Goal: Obtain resource: Obtain resource

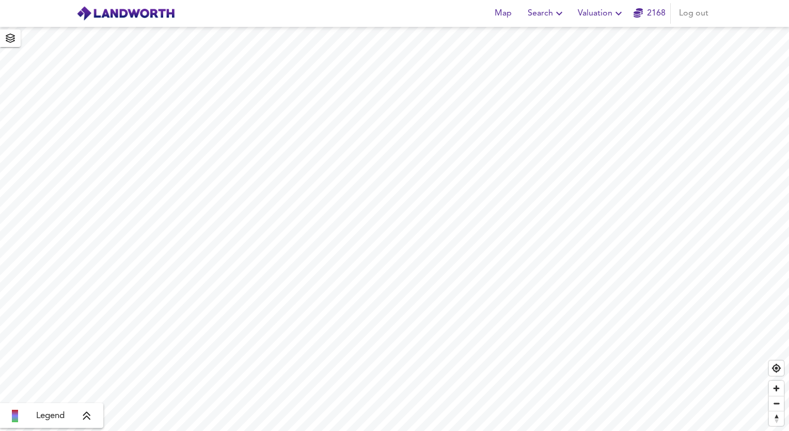
click at [619, 13] on icon "button" at bounding box center [618, 14] width 6 height 4
click at [586, 38] on li "New Valuation Report" at bounding box center [600, 37] width 123 height 19
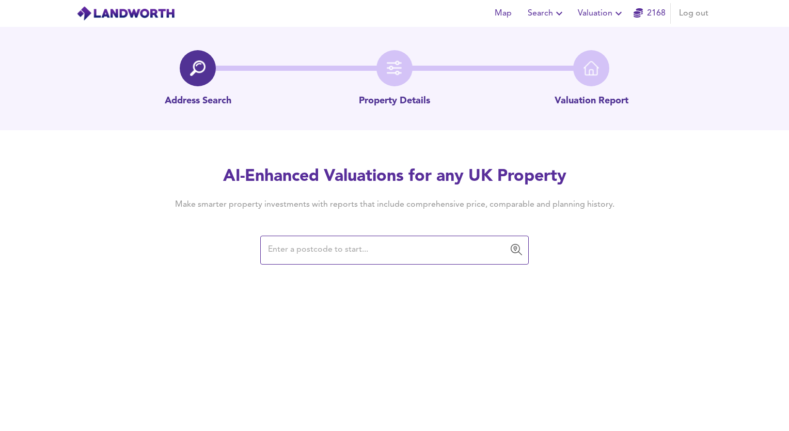
click at [344, 257] on input "text" at bounding box center [387, 250] width 244 height 20
paste input "RG26 5DG"
type input "RG26 5DG"
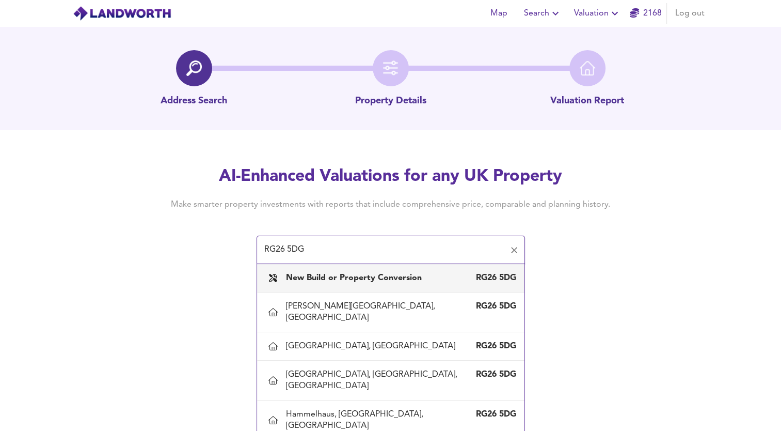
click at [363, 282] on div "New Build or Property Conversion" at bounding box center [356, 277] width 140 height 11
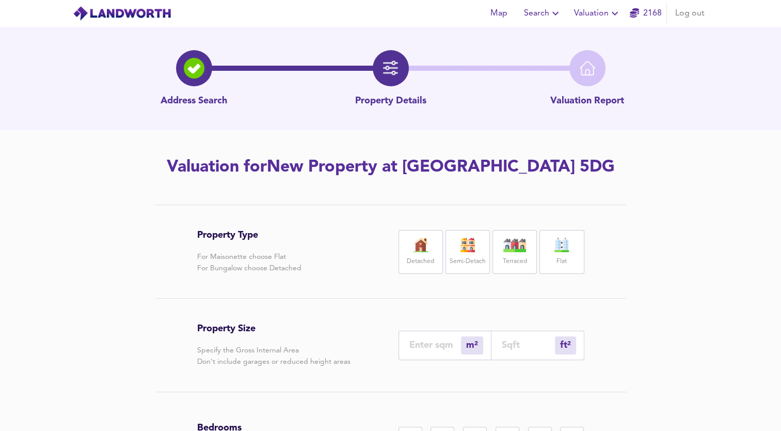
click at [423, 255] on label "Detached" at bounding box center [420, 261] width 27 height 13
click at [420, 342] on input "number" at bounding box center [435, 344] width 52 height 11
type input "2"
type input "22"
type input "27"
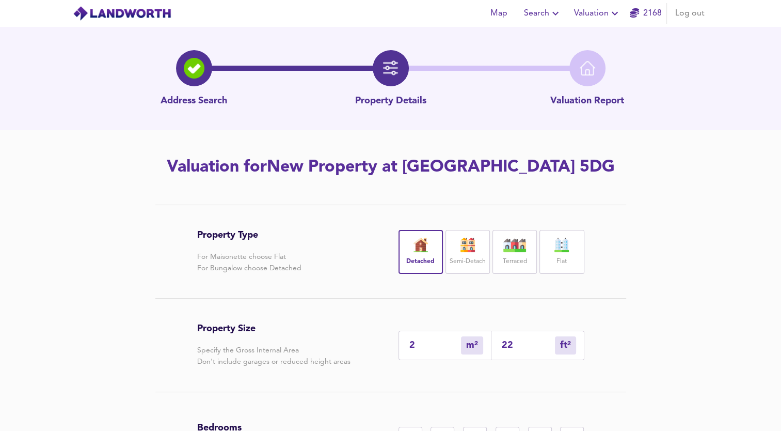
type input "291"
type input "275"
type input "2960"
type input "275"
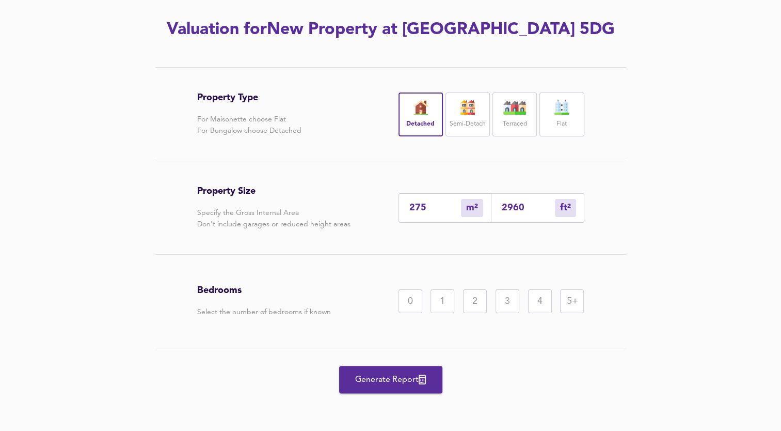
click at [576, 302] on div "5+" at bounding box center [572, 301] width 24 height 24
click at [389, 379] on span "Generate Report" at bounding box center [390, 379] width 83 height 14
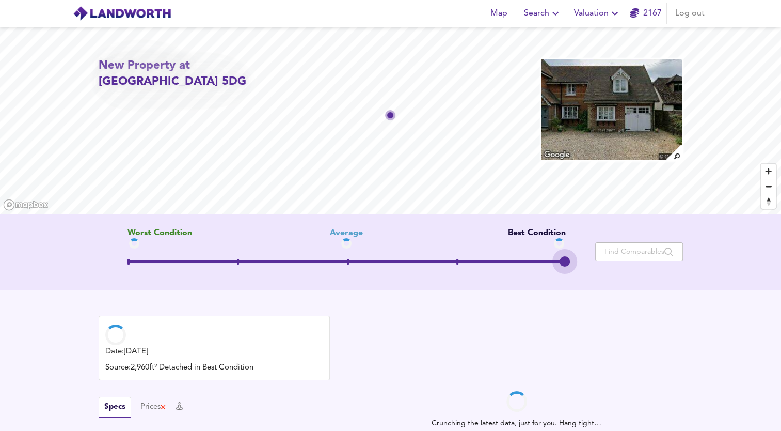
drag, startPoint x: 345, startPoint y: 260, endPoint x: 584, endPoint y: 268, distance: 239.2
click at [584, 268] on div "Worst Condition Average Best Condition Move the slider to refine the Estimated …" at bounding box center [347, 251] width 497 height 47
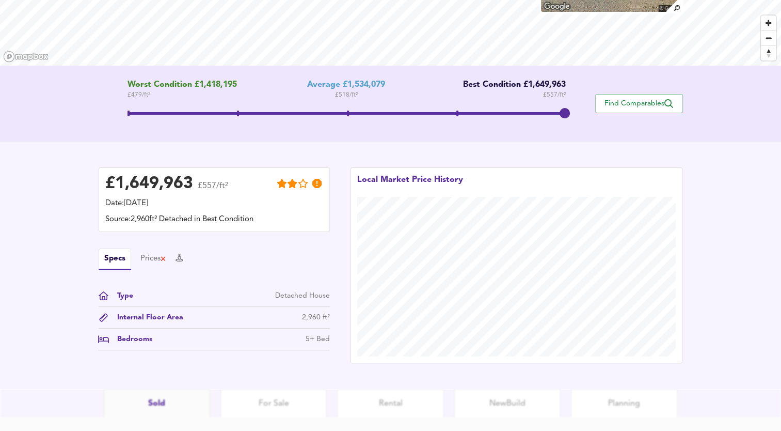
scroll to position [217, 0]
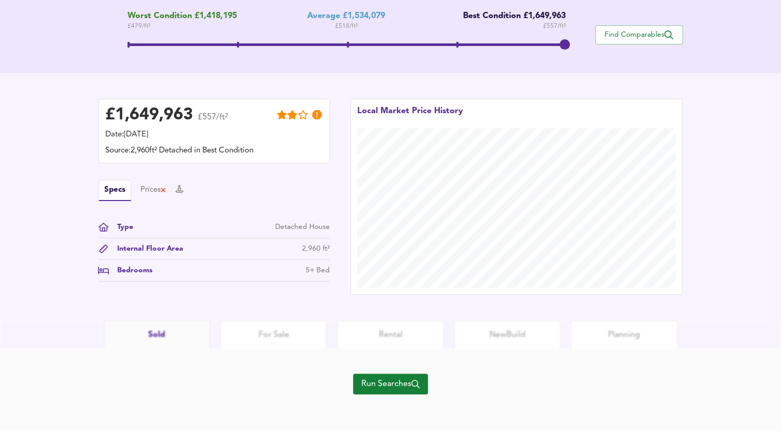
click at [389, 381] on span "Run Searches" at bounding box center [390, 383] width 58 height 14
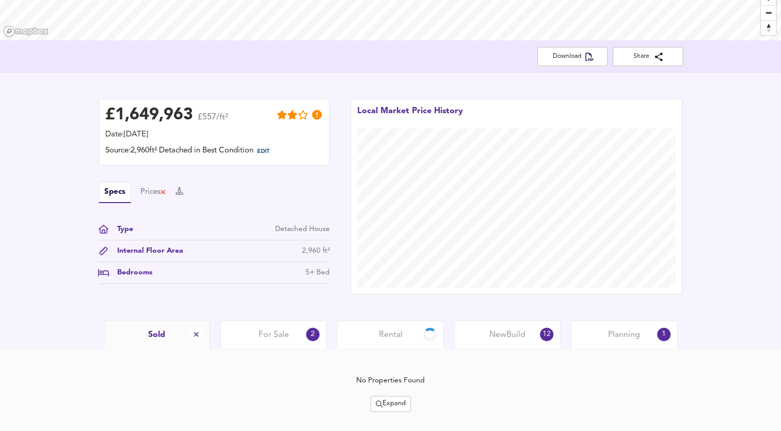
scroll to position [194, 0]
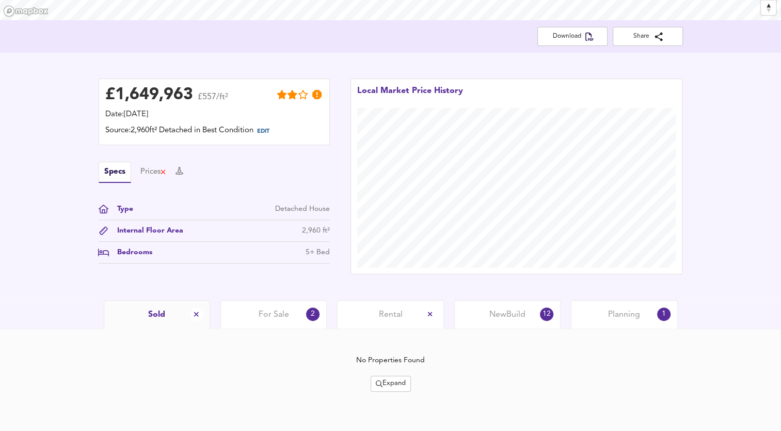
click at [387, 384] on span "Expand" at bounding box center [391, 383] width 30 height 12
click at [378, 331] on icon at bounding box center [382, 329] width 12 height 7
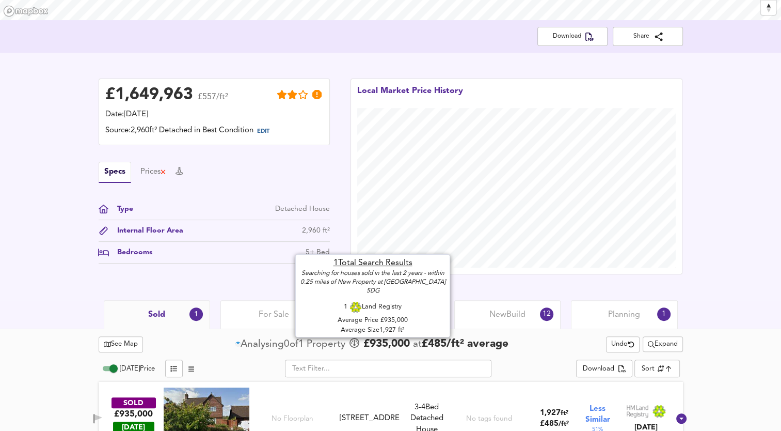
scroll to position [223, 0]
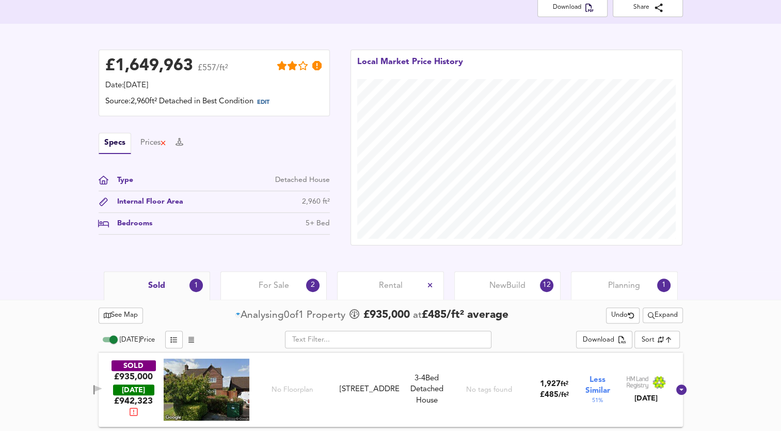
click at [653, 311] on span "Expand" at bounding box center [663, 315] width 30 height 12
click at [644, 333] on li "¼ mile ½ mile" at bounding box center [660, 335] width 109 height 17
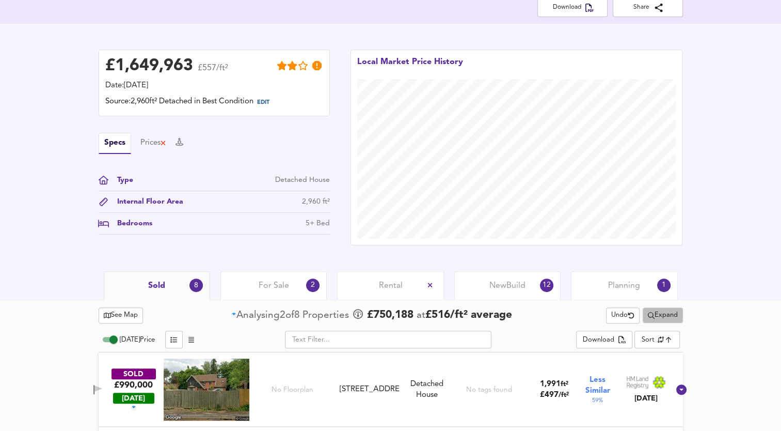
click at [655, 320] on span "Expand" at bounding box center [663, 315] width 30 height 12
click at [674, 336] on li "½ mile 1 mile" at bounding box center [660, 335] width 109 height 17
click at [663, 317] on span "Expand" at bounding box center [663, 315] width 30 height 12
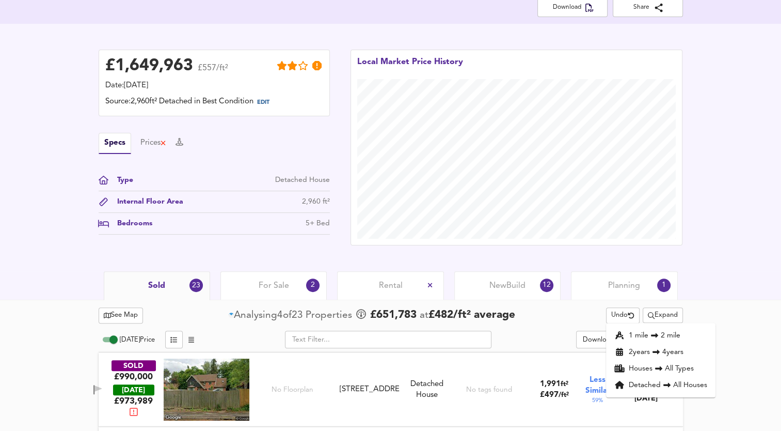
click at [654, 385] on li "Detached All Houses" at bounding box center [660, 384] width 109 height 17
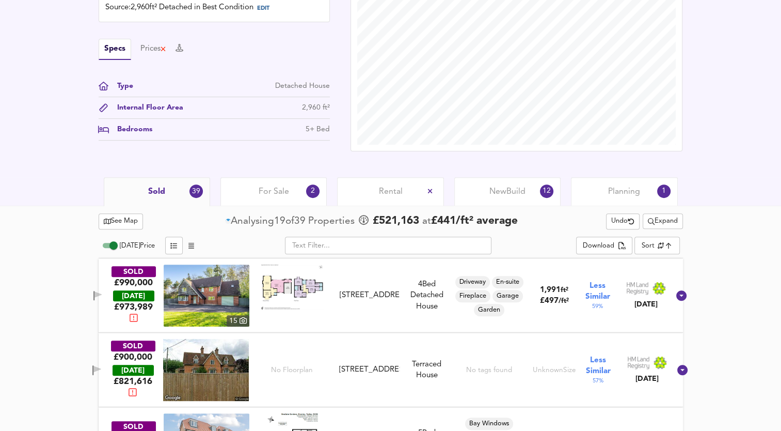
scroll to position [182, 0]
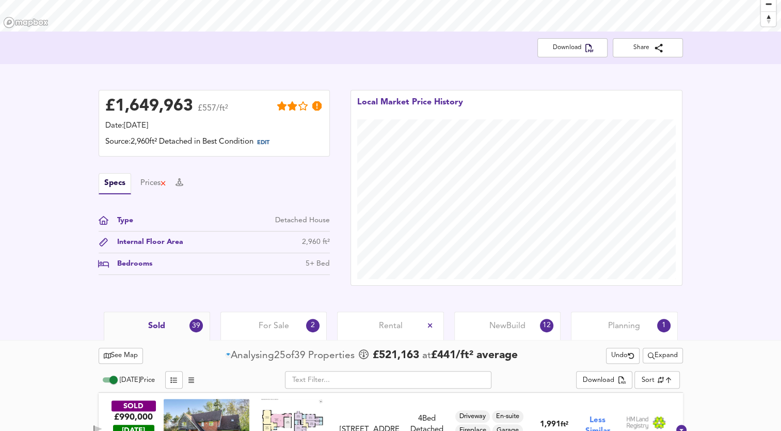
click at [272, 327] on span "For Sale" at bounding box center [274, 325] width 30 height 11
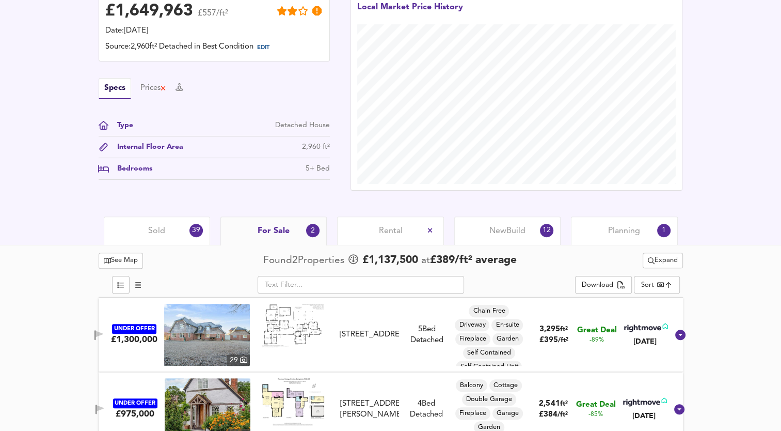
scroll to position [297, 0]
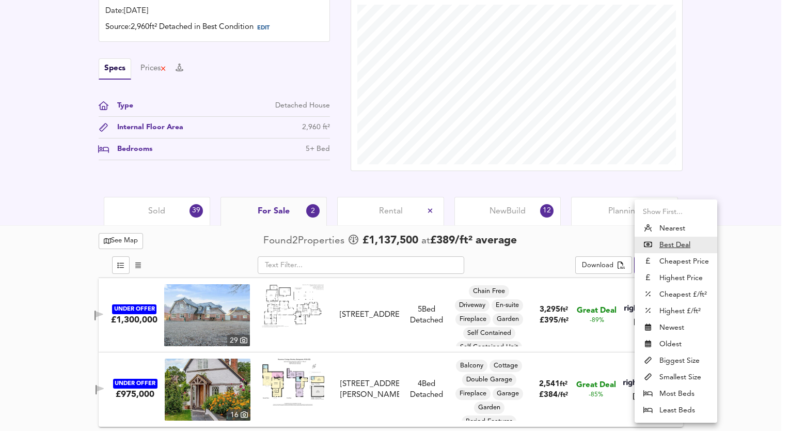
click at [612, 247] on div at bounding box center [394, 215] width 789 height 431
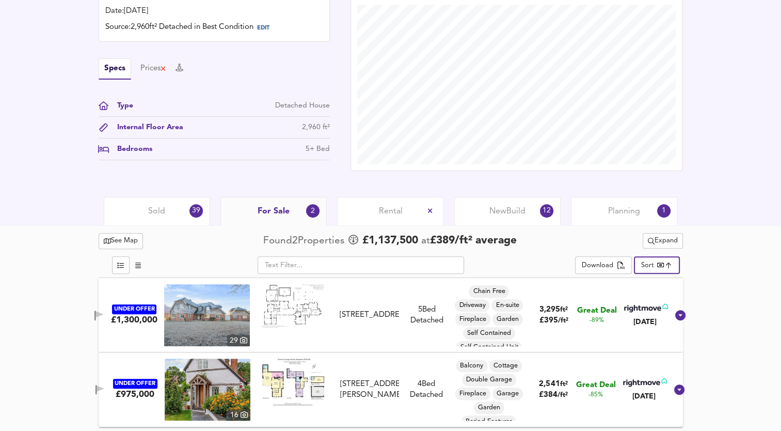
click at [649, 243] on icon "split button" at bounding box center [651, 240] width 7 height 7
click at [655, 263] on icon at bounding box center [660, 260] width 12 height 7
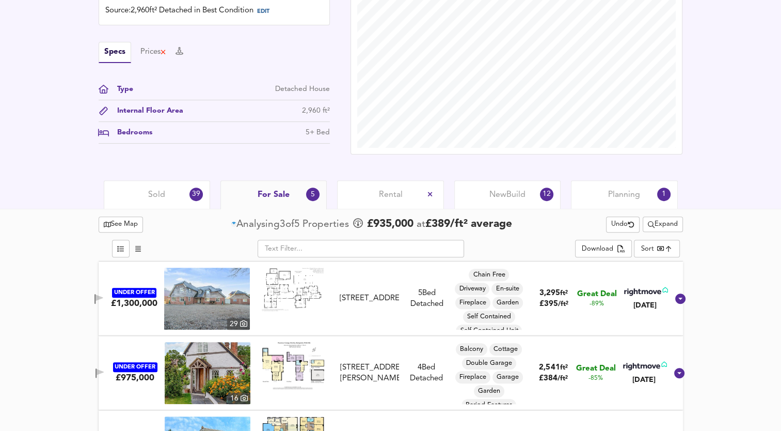
click at [409, 195] on div "Rental" at bounding box center [390, 194] width 106 height 28
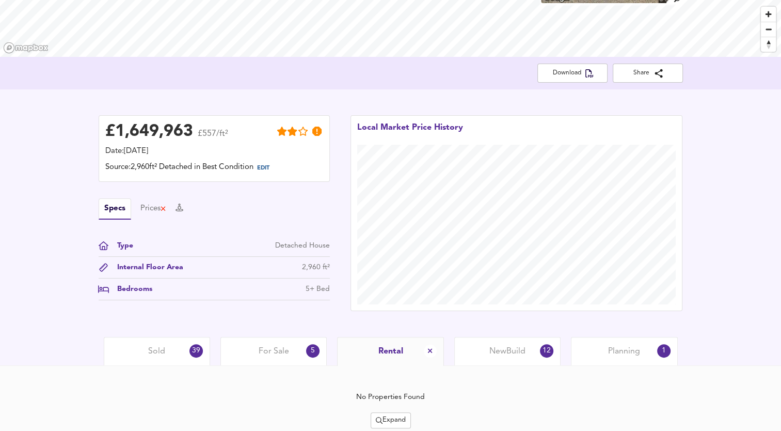
scroll to position [194, 0]
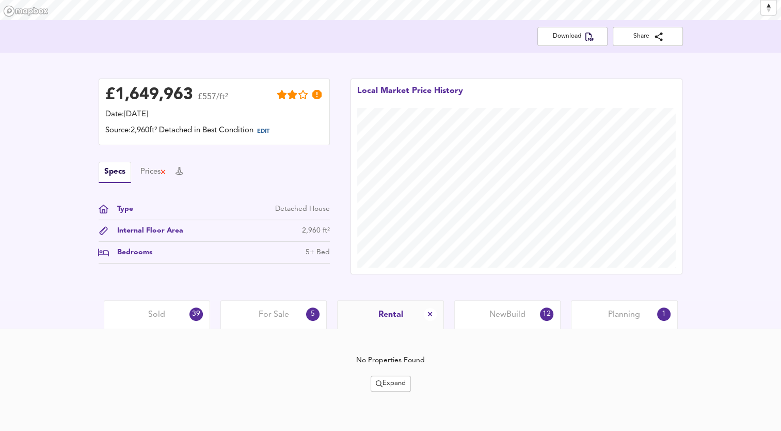
click at [495, 317] on span "New Build" at bounding box center [507, 314] width 36 height 11
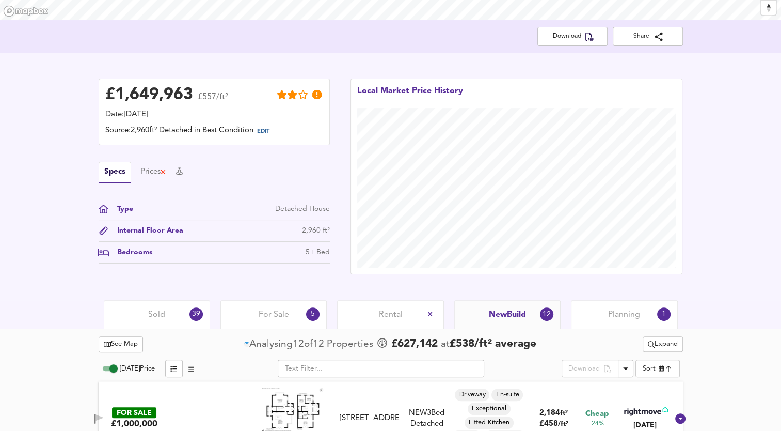
scroll to position [313, 0]
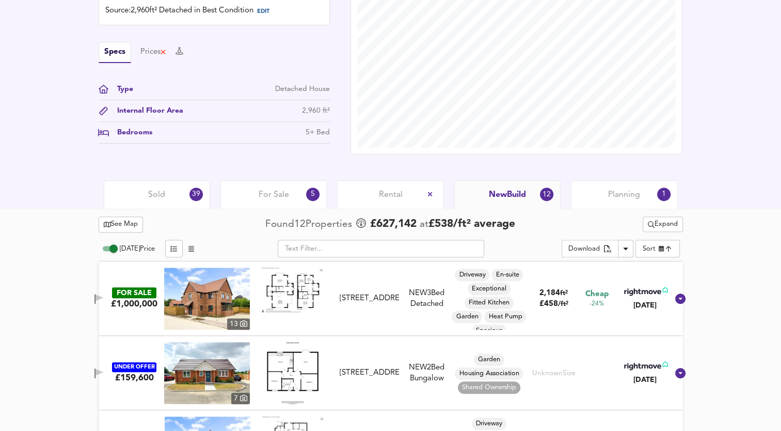
click at [609, 196] on span "Planning" at bounding box center [624, 194] width 32 height 11
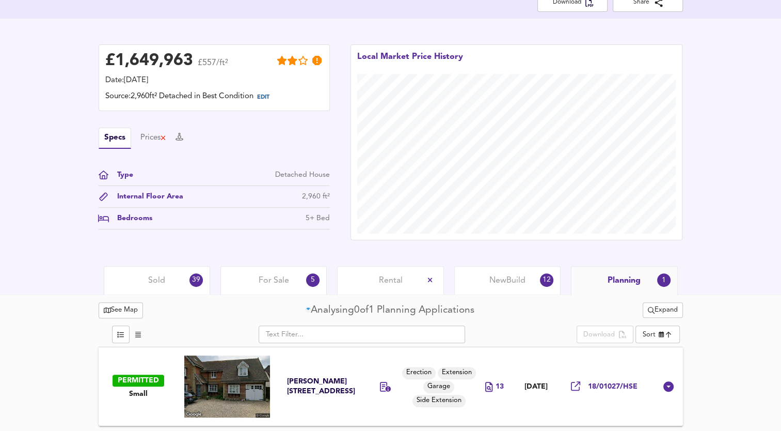
scroll to position [227, 0]
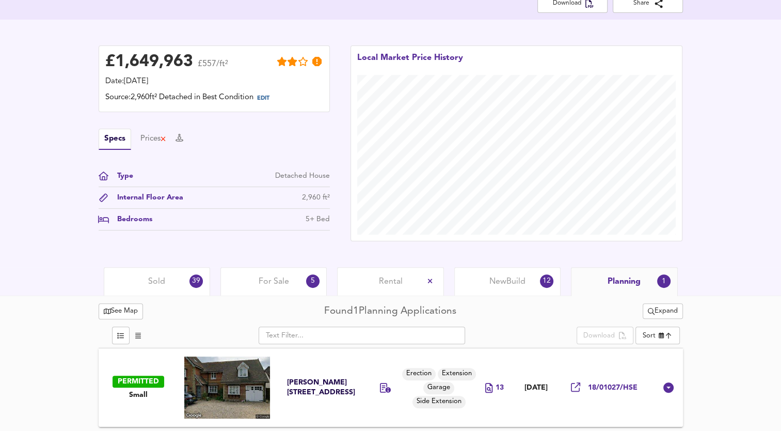
click at [509, 276] on span "New Build" at bounding box center [507, 281] width 36 height 11
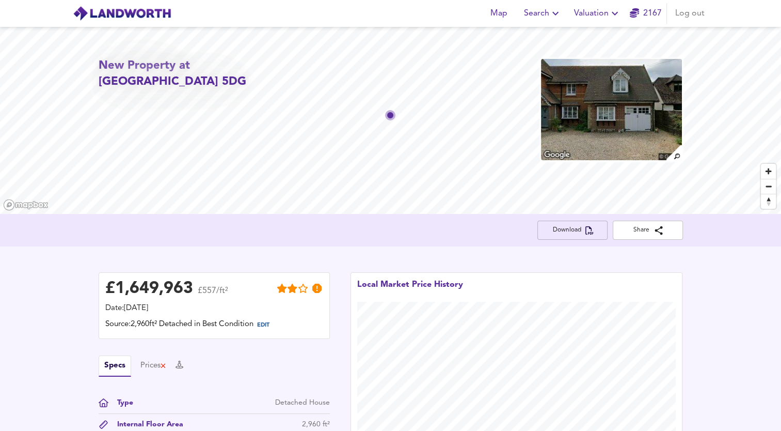
click at [563, 234] on span "Download" at bounding box center [573, 230] width 54 height 11
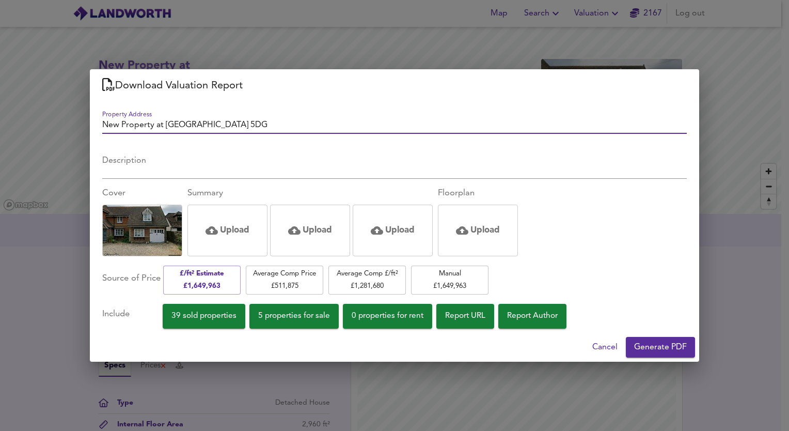
type input "B"
click at [161, 125] on input "LANDWORTH 2BED [PERSON_NAME] ([GEOGRAPHIC_DATA]) REV1" at bounding box center [394, 126] width 584 height 15
click at [186, 125] on input "LANDWORTH [STREET_ADDRESS][PERSON_NAME]" at bounding box center [394, 126] width 584 height 15
click at [386, 123] on input "LANDWORTH [STREET_ADDRESS]" at bounding box center [394, 126] width 584 height 15
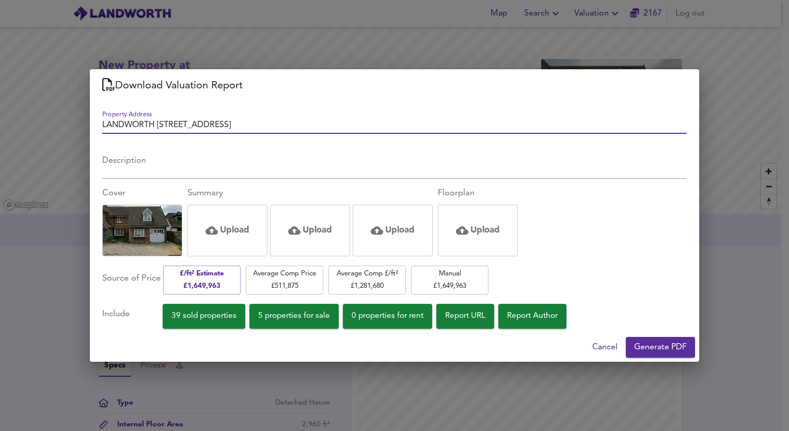
type input "LANDWORTH [STREET_ADDRESS]"
click at [664, 336] on div "Cancel Generate PDF" at bounding box center [394, 346] width 609 height 29
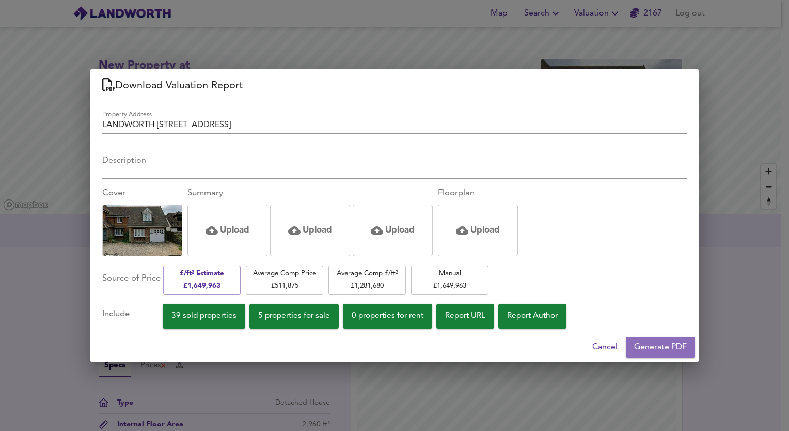
click at [661, 350] on span "Generate PDF" at bounding box center [660, 347] width 53 height 14
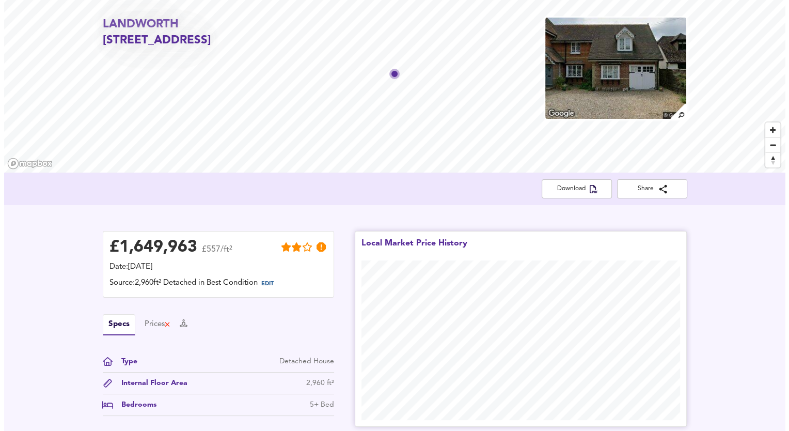
scroll to position [23, 0]
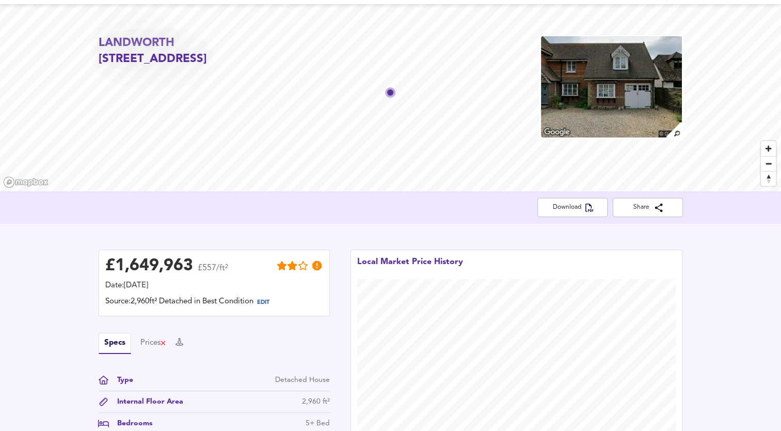
click at [579, 217] on div "Download Share" at bounding box center [390, 207] width 781 height 33
click at [578, 211] on span "Download" at bounding box center [573, 207] width 54 height 11
